Goal: Information Seeking & Learning: Learn about a topic

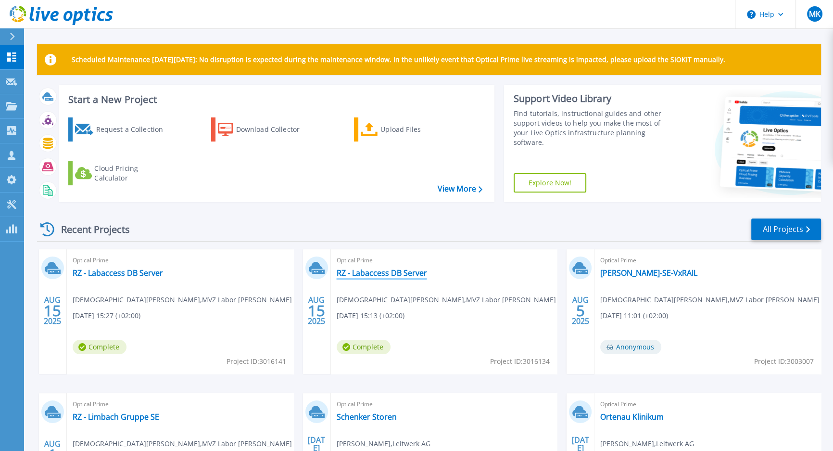
scroll to position [122, 0]
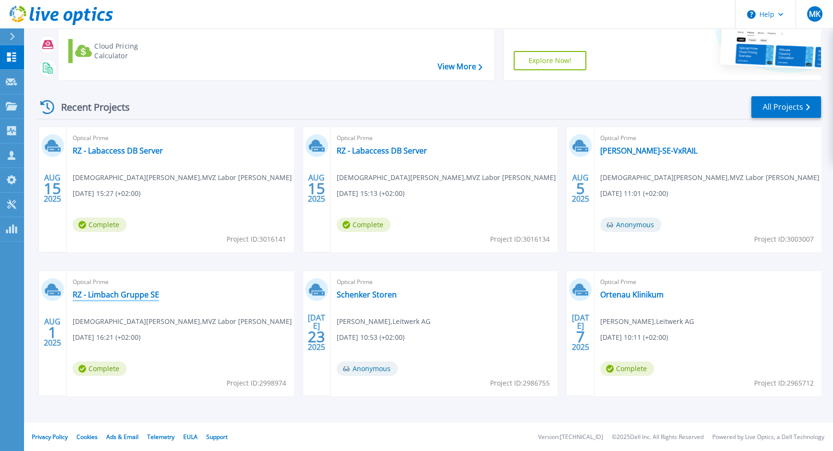
click at [124, 295] on link "RZ - Limbach Gruppe SE" at bounding box center [116, 295] width 87 height 10
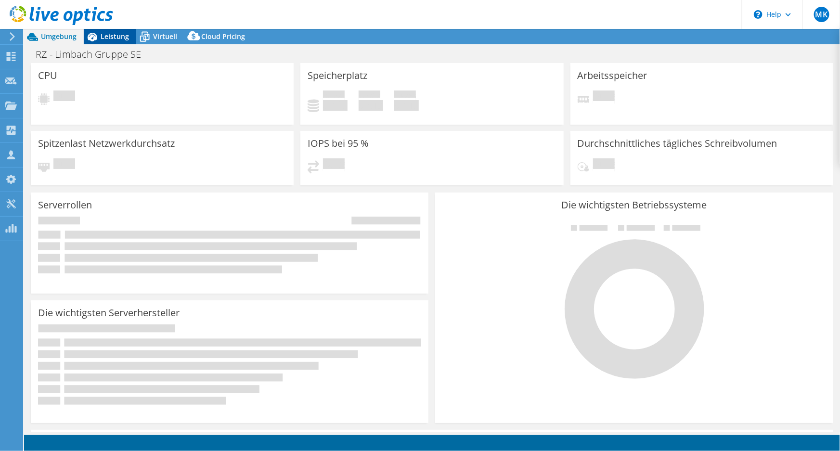
select select "USD"
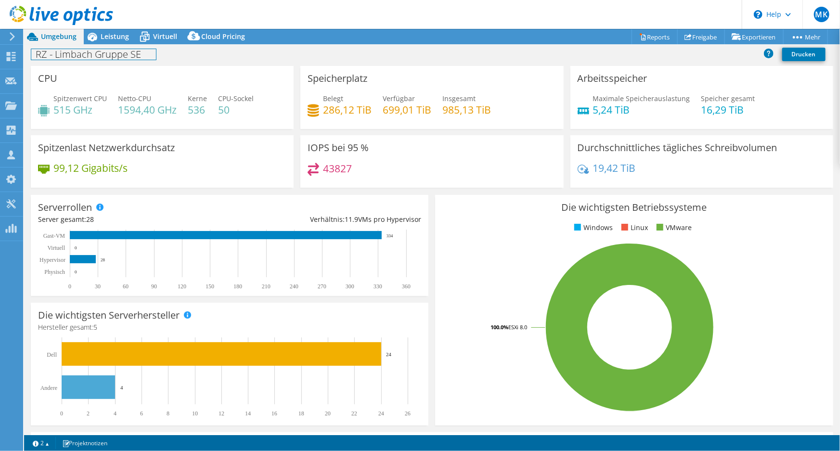
click at [126, 46] on div "RZ - [PERSON_NAME] Gruppe SE Drucken" at bounding box center [431, 54] width 815 height 18
click at [122, 34] on span "Leistung" at bounding box center [115, 36] width 28 height 9
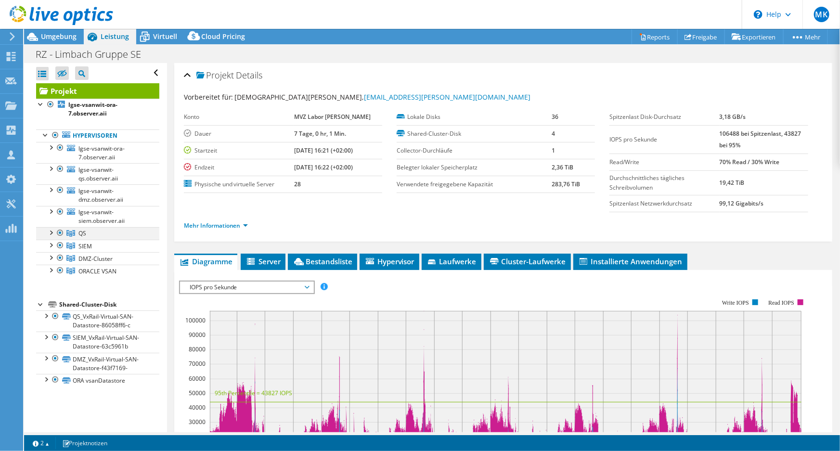
click at [53, 234] on div at bounding box center [51, 232] width 10 height 10
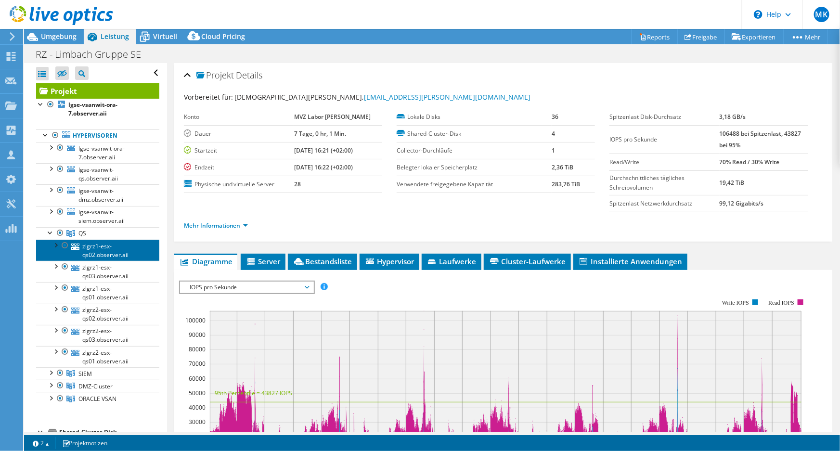
click at [89, 249] on link "zlgrz1-esx-qs02.observer.aii" at bounding box center [97, 250] width 123 height 21
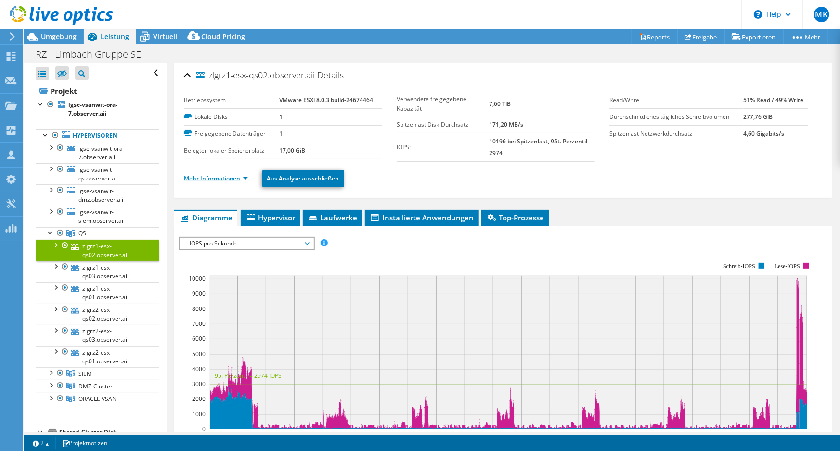
click at [220, 175] on link "Mehr Informationen" at bounding box center [216, 178] width 64 height 8
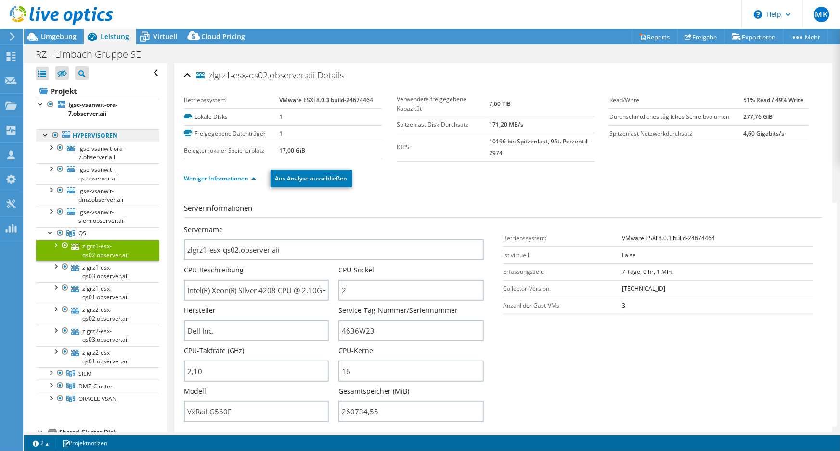
click at [91, 136] on link "Hypervisoren" at bounding box center [97, 135] width 123 height 13
click at [55, 148] on div at bounding box center [60, 148] width 10 height 12
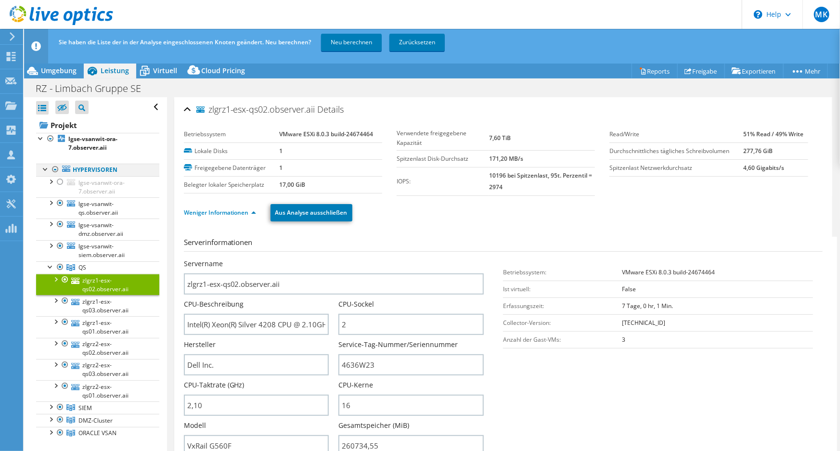
click at [46, 168] on div at bounding box center [46, 169] width 10 height 10
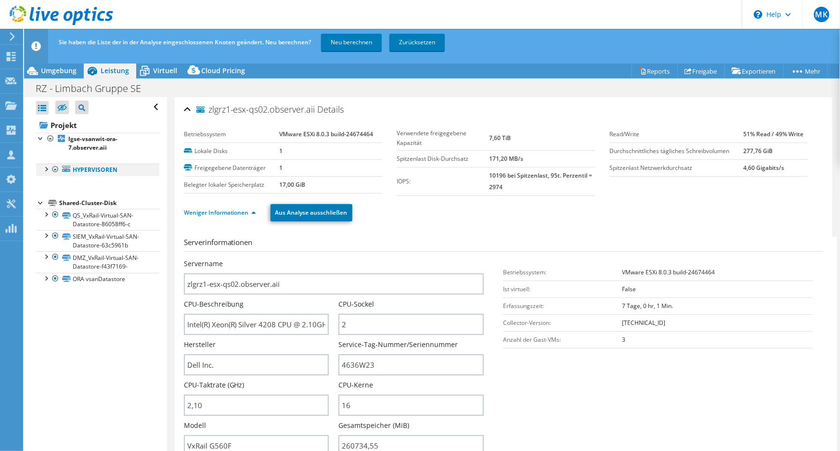
click at [47, 171] on div at bounding box center [46, 169] width 10 height 10
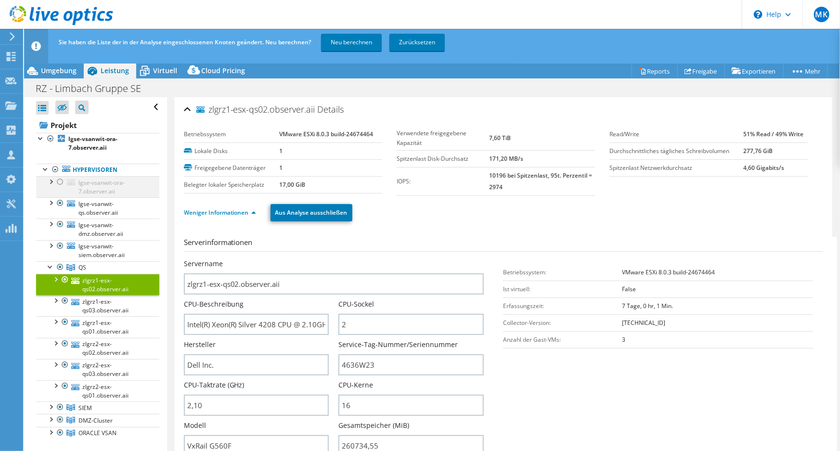
click at [53, 183] on div at bounding box center [51, 181] width 10 height 10
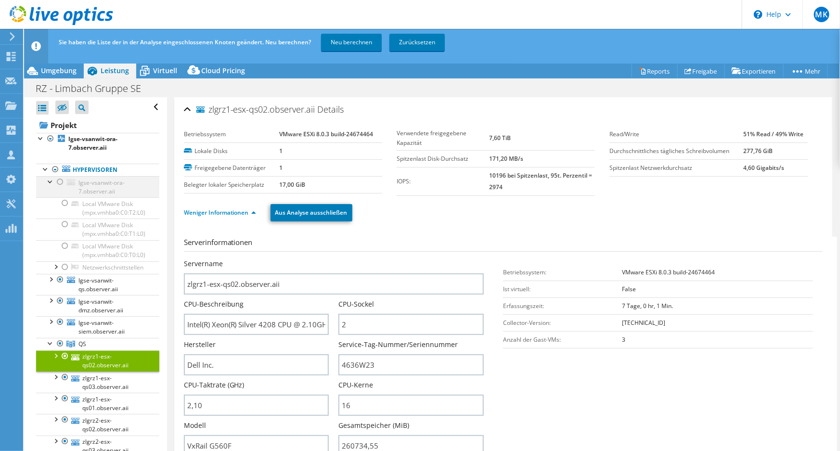
click at [57, 182] on div at bounding box center [60, 182] width 10 height 12
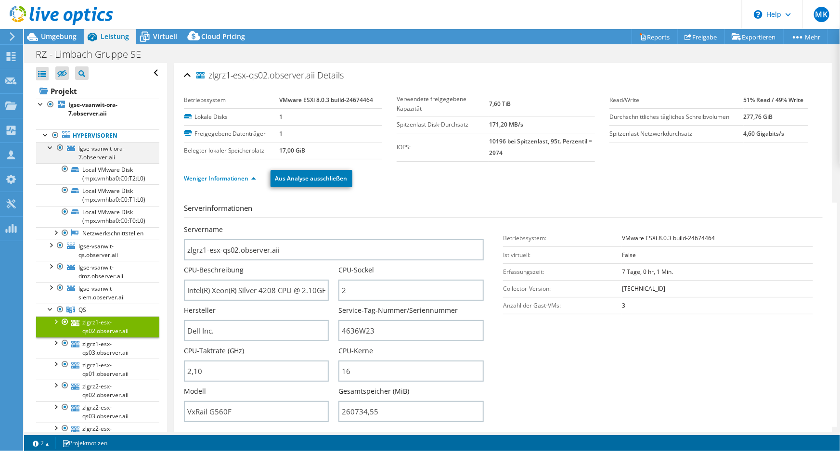
click at [49, 148] on div at bounding box center [51, 147] width 10 height 10
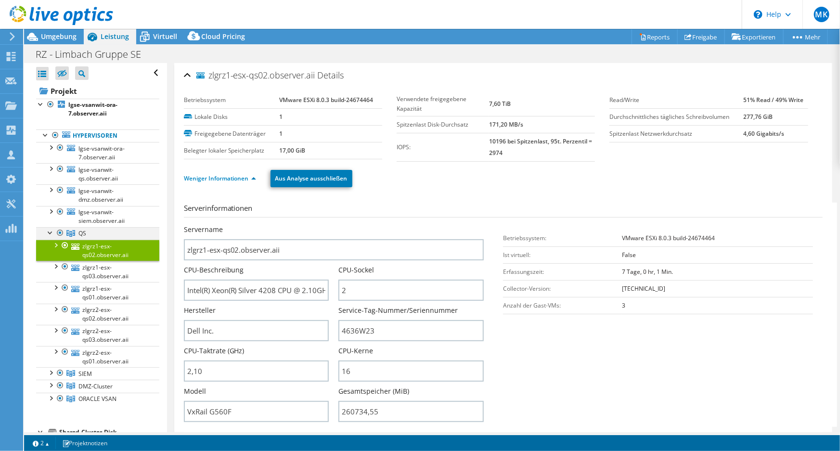
click at [51, 230] on div at bounding box center [51, 232] width 10 height 10
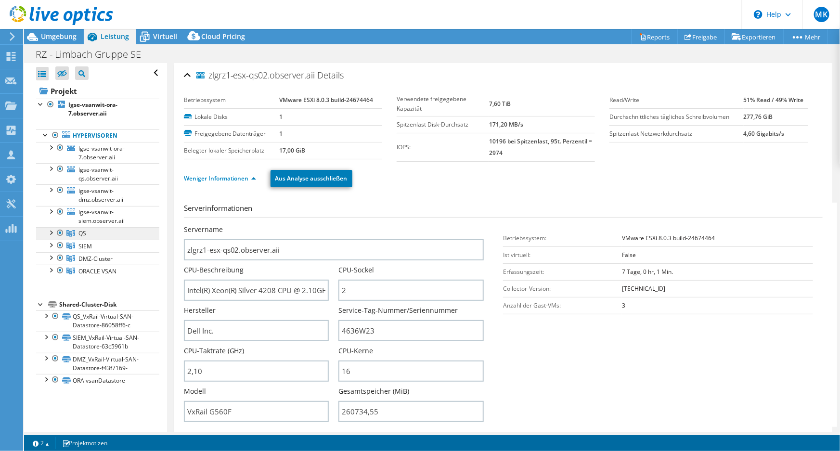
click at [82, 231] on span "QS" at bounding box center [82, 233] width 8 height 8
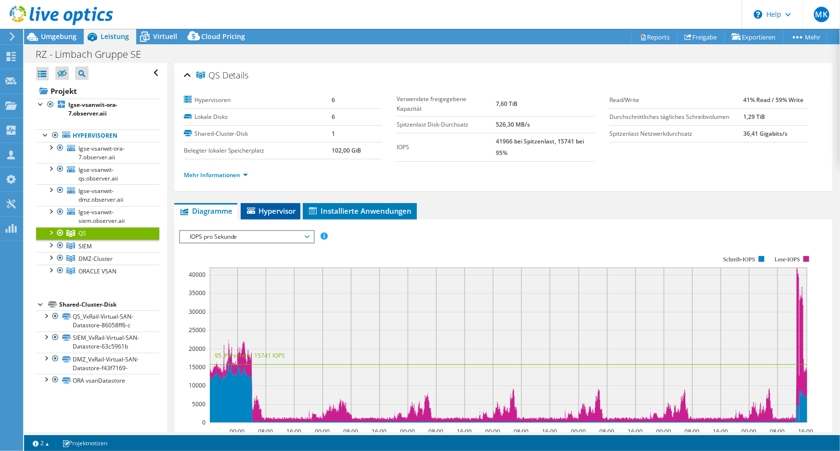
click at [271, 209] on span "Hypervisor" at bounding box center [270, 211] width 50 height 10
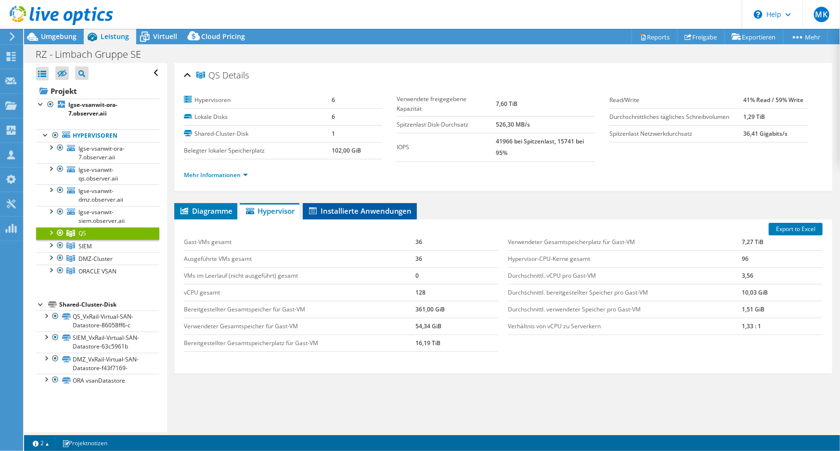
click at [381, 210] on span "Installierte Anwendungen" at bounding box center [359, 211] width 104 height 10
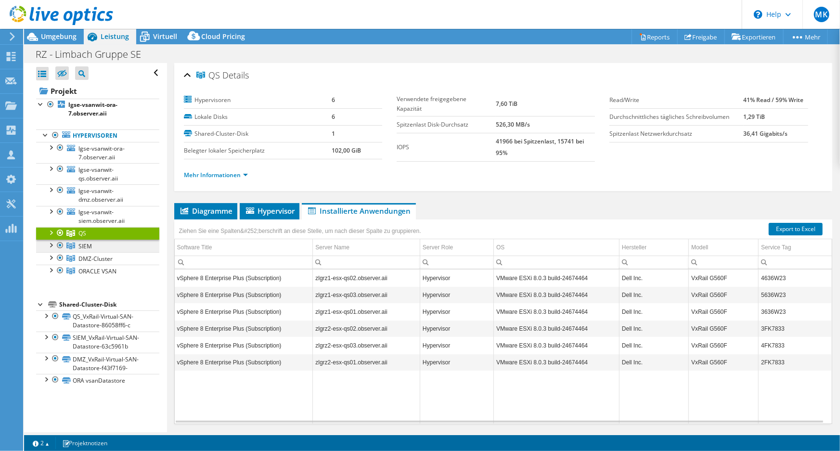
click at [89, 243] on span "SIEM" at bounding box center [84, 246] width 13 height 8
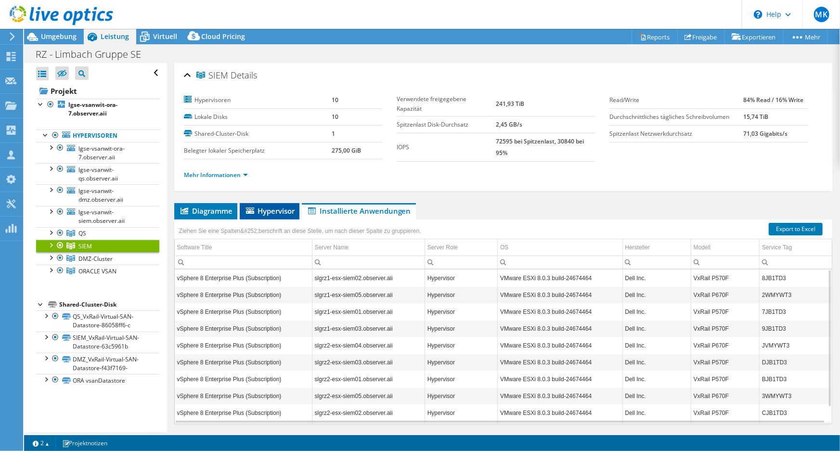
click at [281, 210] on span "Hypervisor" at bounding box center [269, 211] width 50 height 10
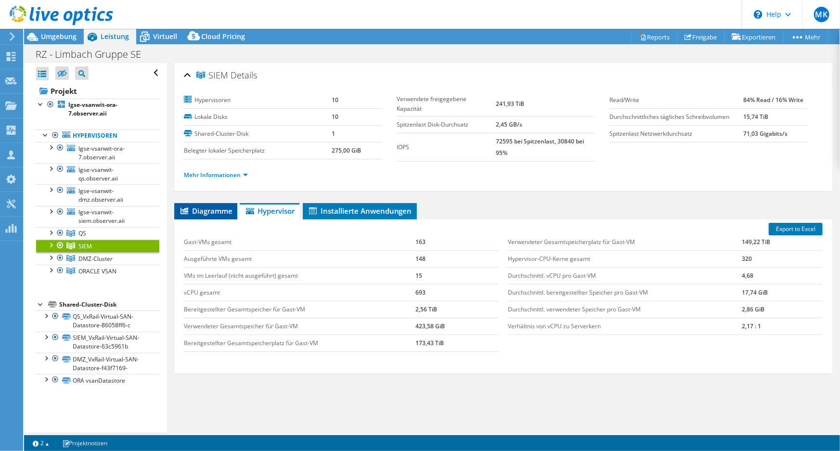
click at [216, 212] on span "Diagramme" at bounding box center [205, 211] width 53 height 10
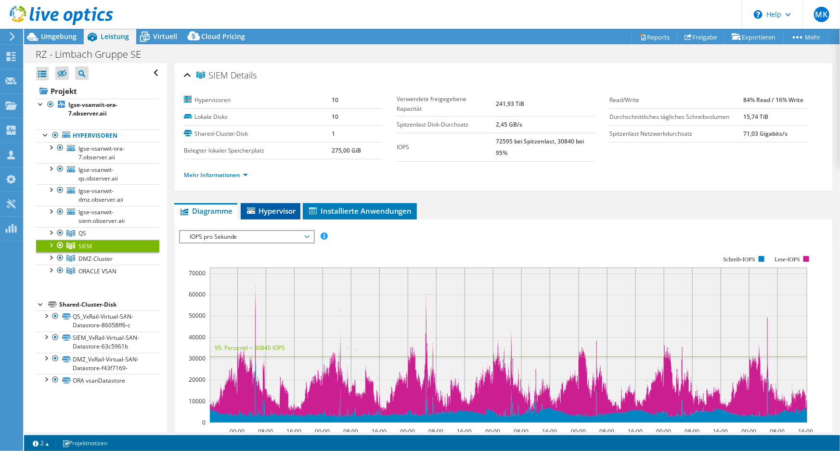
click at [265, 206] on span "Hypervisor" at bounding box center [270, 211] width 50 height 10
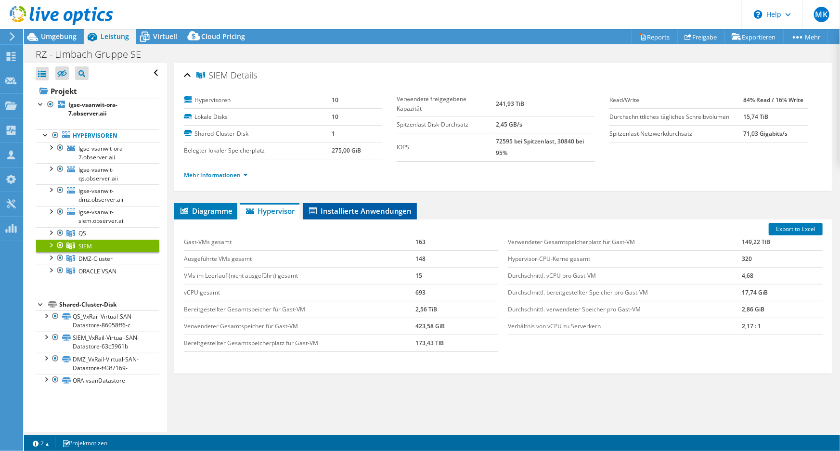
click at [354, 206] on span "Installierte Anwendungen" at bounding box center [359, 211] width 104 height 10
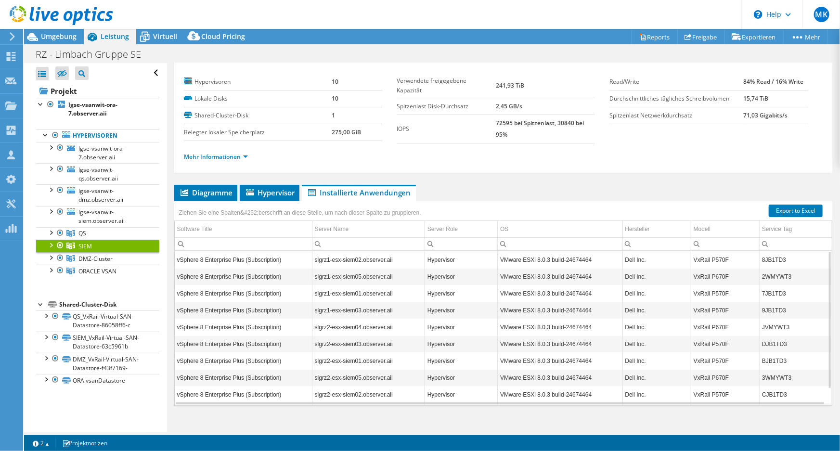
scroll to position [27, 0]
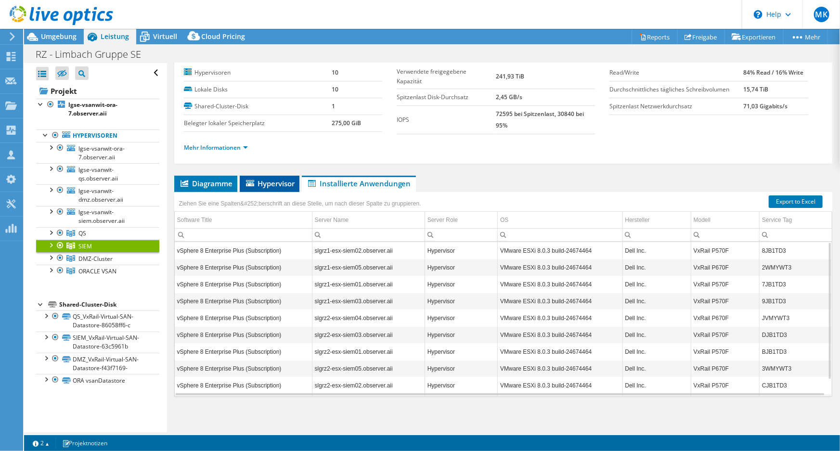
click at [268, 184] on span "Hypervisor" at bounding box center [269, 183] width 50 height 10
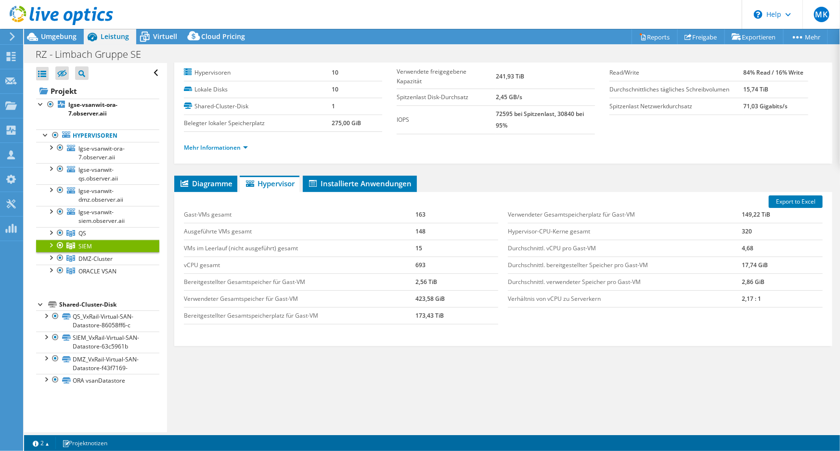
click at [274, 183] on span "Hypervisor" at bounding box center [269, 183] width 50 height 10
click at [331, 182] on span "Installierte Anwendungen" at bounding box center [359, 183] width 104 height 10
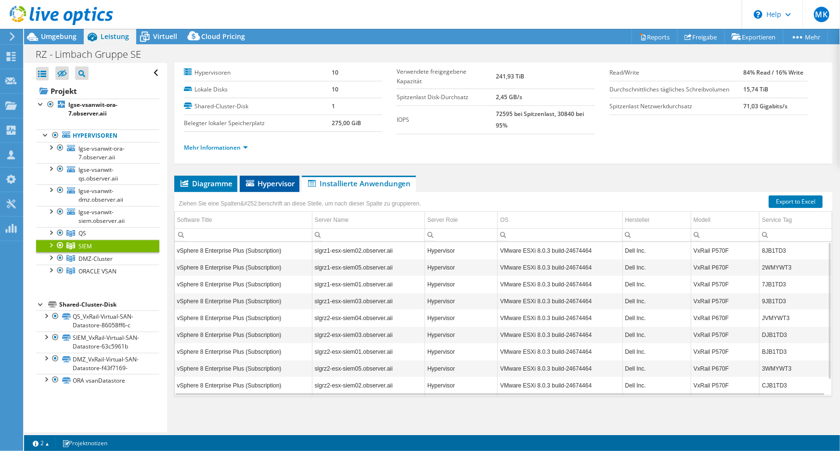
click at [270, 183] on span "Hypervisor" at bounding box center [269, 183] width 50 height 10
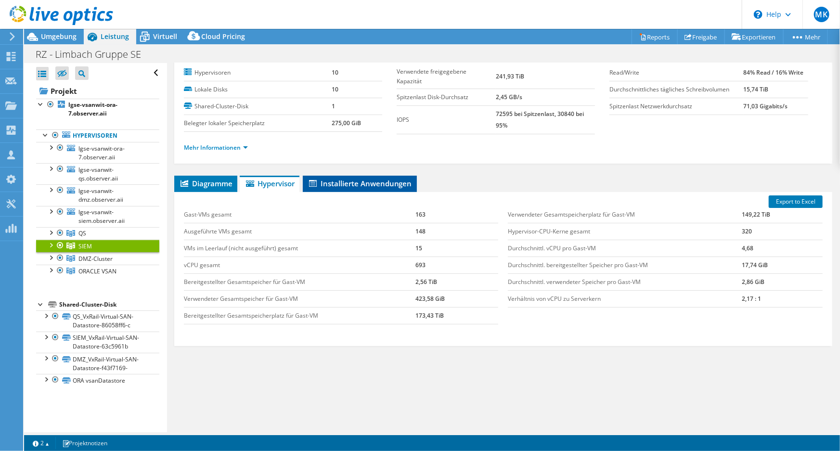
click at [334, 183] on span "Installierte Anwendungen" at bounding box center [359, 183] width 104 height 10
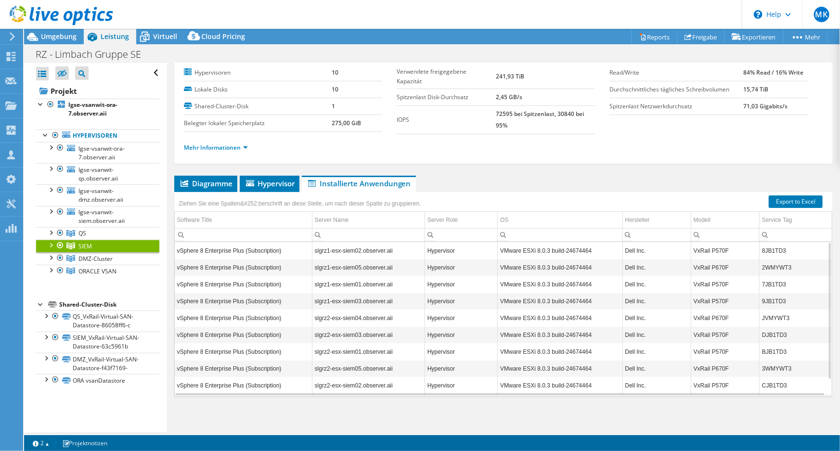
scroll to position [18, 0]
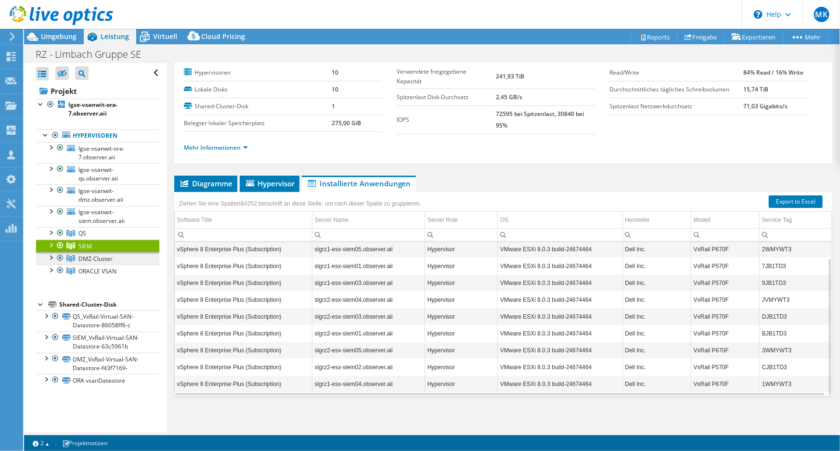
click at [95, 258] on span "DMZ-Cluster" at bounding box center [95, 259] width 34 height 8
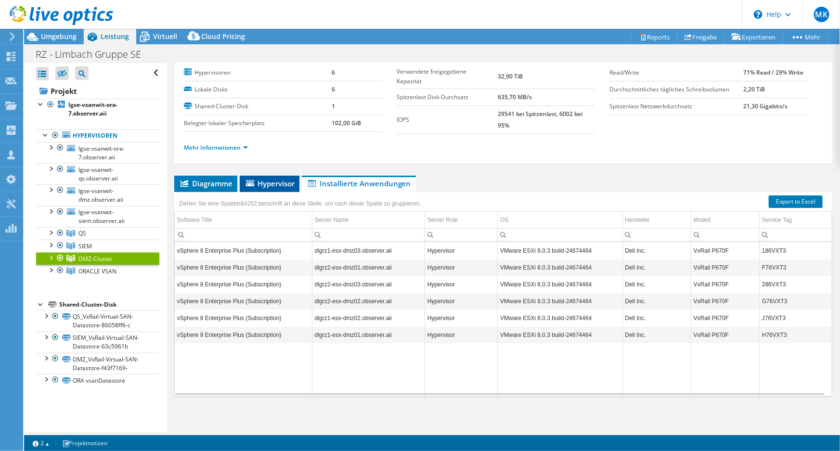
click at [275, 183] on span "Hypervisor" at bounding box center [269, 183] width 50 height 10
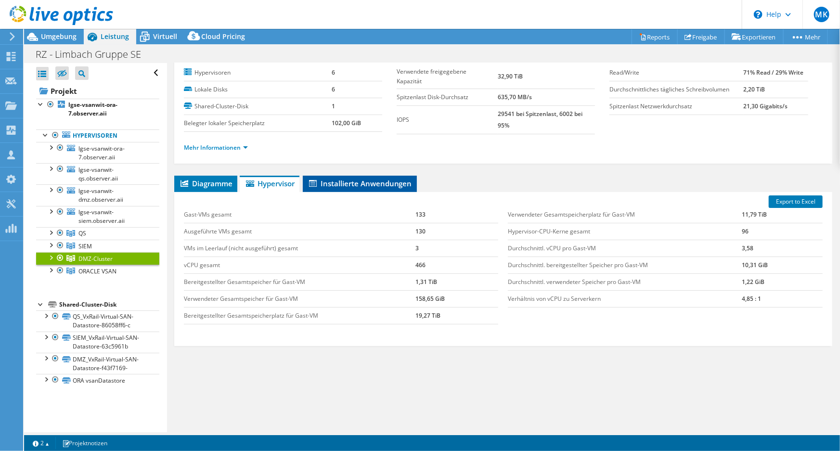
click at [332, 182] on span "Installierte Anwendungen" at bounding box center [359, 183] width 104 height 10
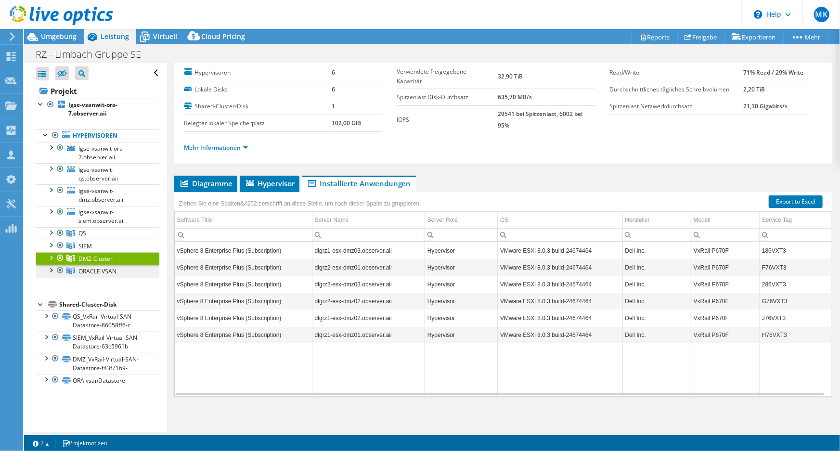
click at [110, 273] on span "ORACLE VSAN" at bounding box center [97, 271] width 38 height 8
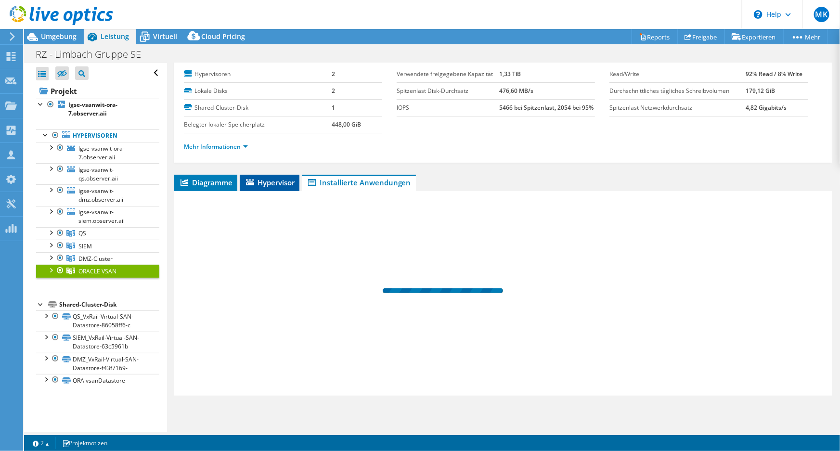
scroll to position [25, 0]
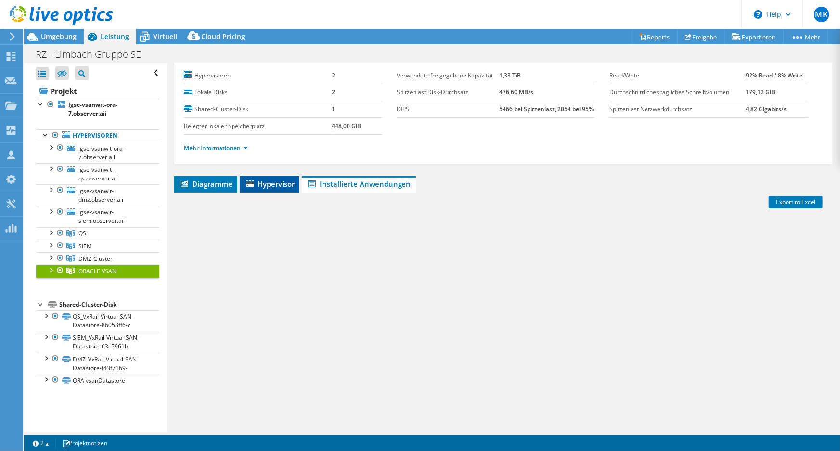
click at [280, 182] on span "Hypervisor" at bounding box center [269, 184] width 50 height 10
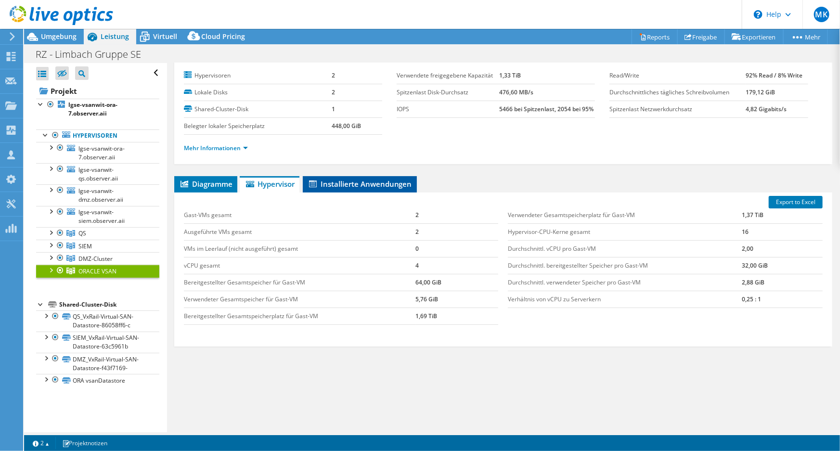
click at [337, 179] on span "Installierte Anwendungen" at bounding box center [359, 184] width 104 height 10
